Goal: Task Accomplishment & Management: Use online tool/utility

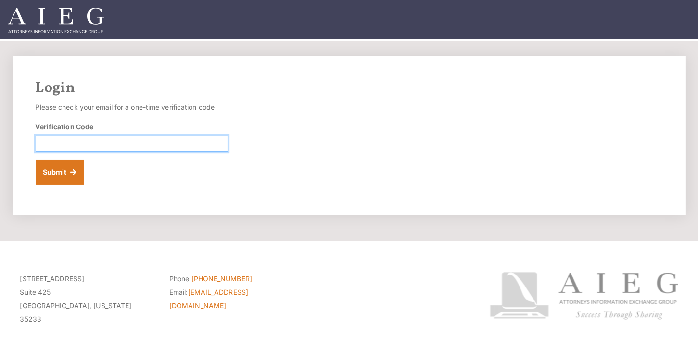
click at [54, 141] on input "Verification Code" at bounding box center [132, 144] width 192 height 16
click at [43, 141] on input "Verification Code" at bounding box center [132, 144] width 192 height 16
paste input "480456"
type input "480456"
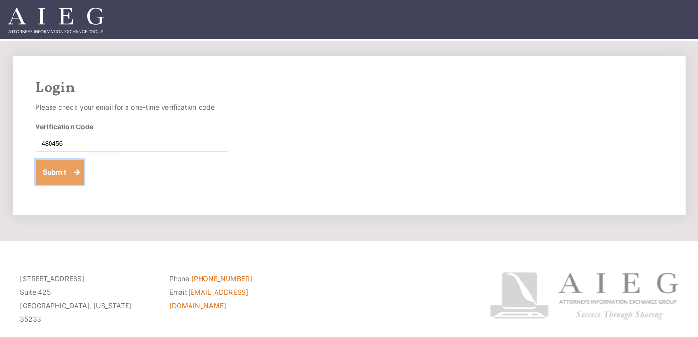
click at [57, 175] on button "Submit" at bounding box center [60, 172] width 49 height 25
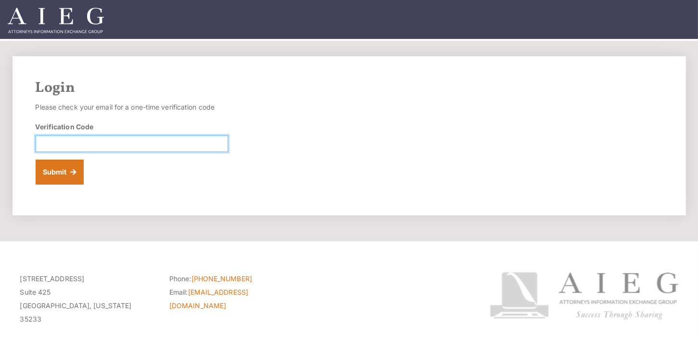
click at [66, 144] on input "Verification Code" at bounding box center [132, 144] width 192 height 16
paste input "020444"
type input "020444"
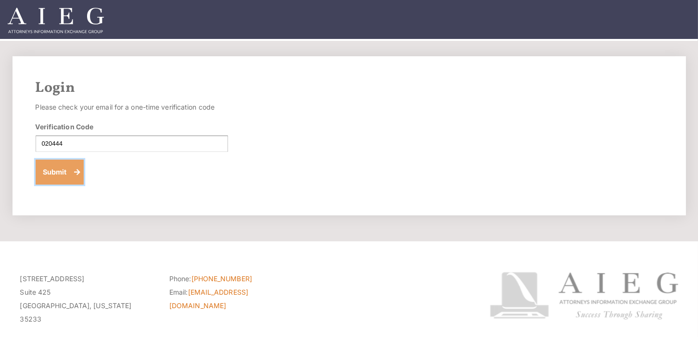
click at [58, 172] on button "Submit" at bounding box center [60, 172] width 49 height 25
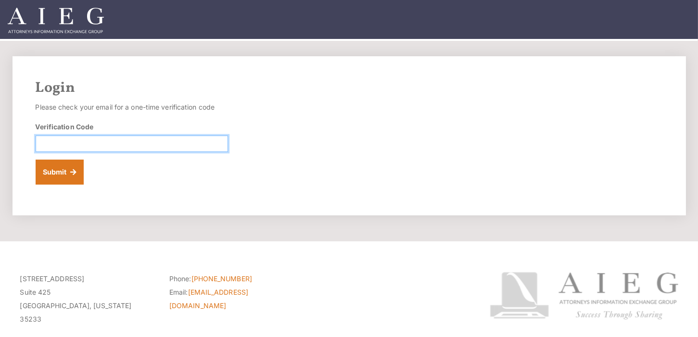
click at [62, 140] on input "Verification Code" at bounding box center [132, 144] width 192 height 16
click at [70, 140] on input "Verification Code" at bounding box center [132, 144] width 192 height 16
paste input "290665"
type input "290665"
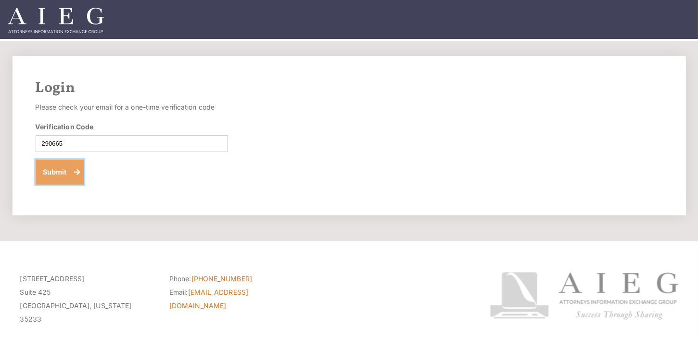
click at [57, 174] on button "Submit" at bounding box center [60, 172] width 49 height 25
